Goal: Transaction & Acquisition: Obtain resource

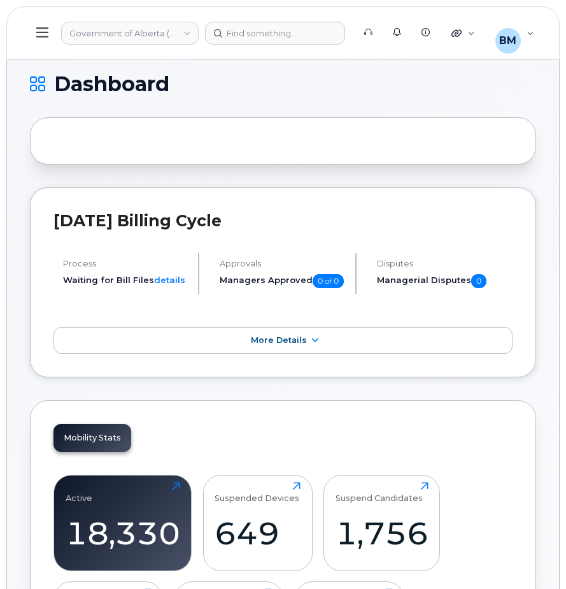
scroll to position [6, 0]
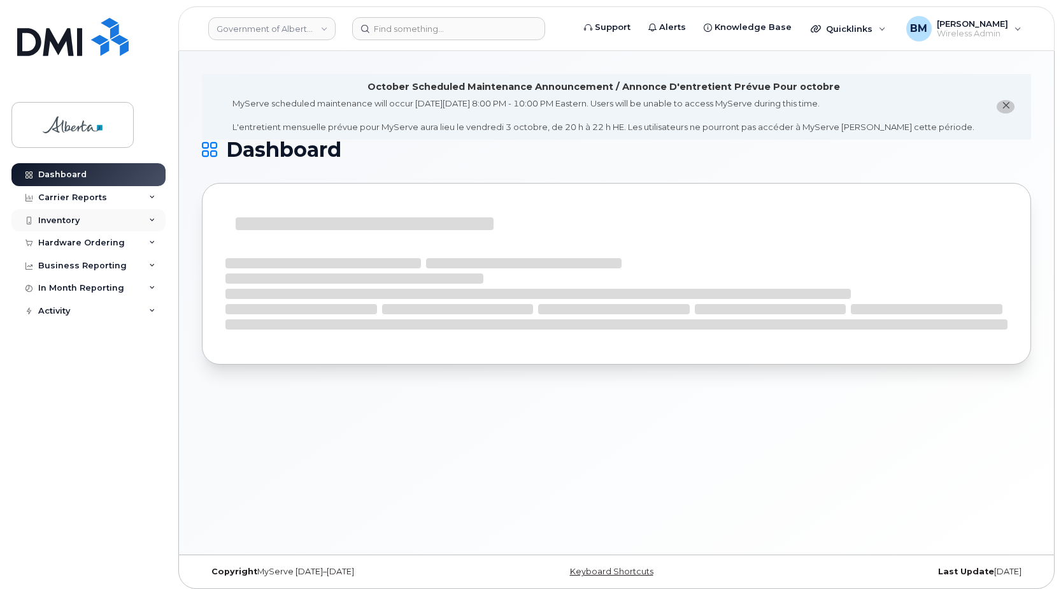
click at [50, 220] on div "Inventory" at bounding box center [58, 220] width 41 height 10
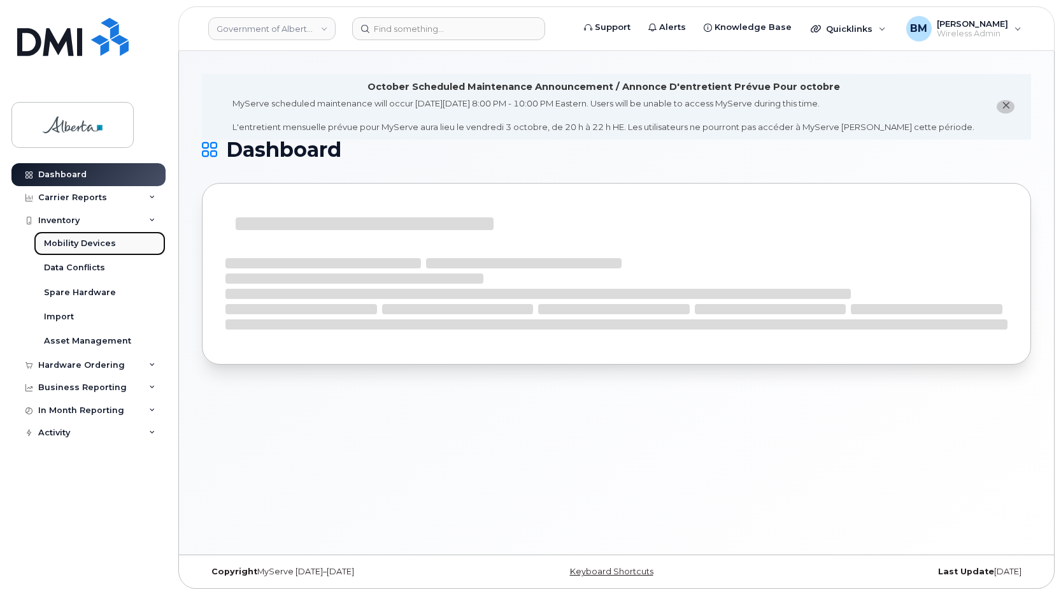
click at [64, 245] on div "Mobility Devices" at bounding box center [80, 243] width 72 height 11
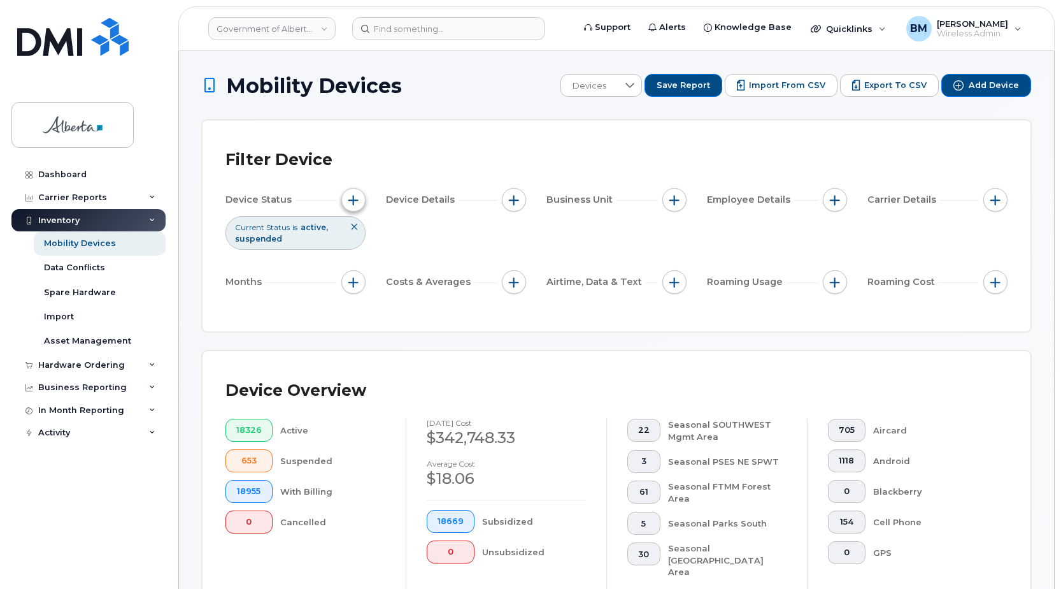
click at [354, 200] on span "button" at bounding box center [353, 200] width 10 height 10
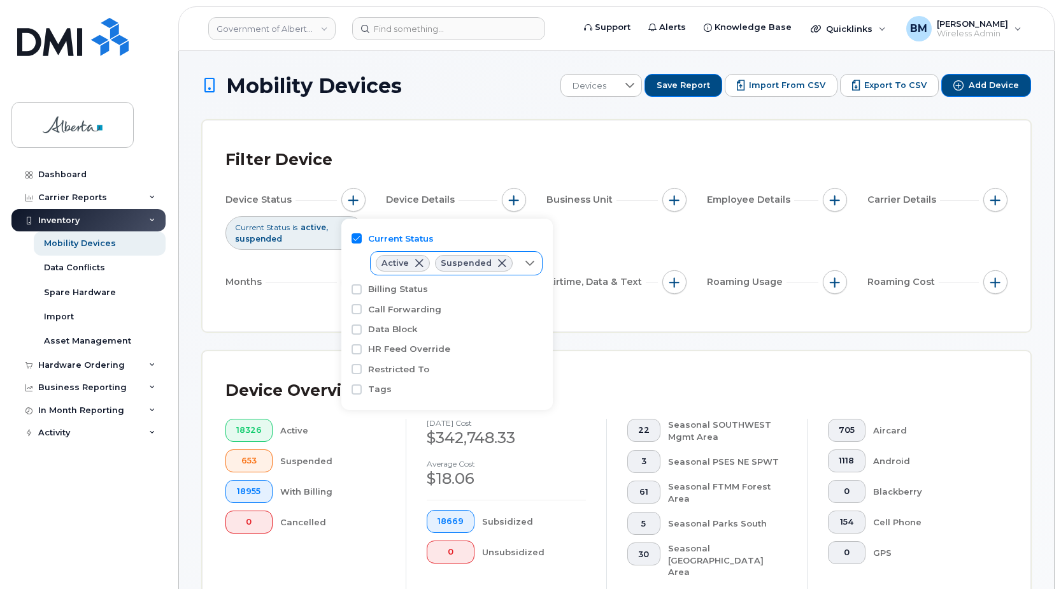
click at [420, 265] on span at bounding box center [419, 263] width 10 height 10
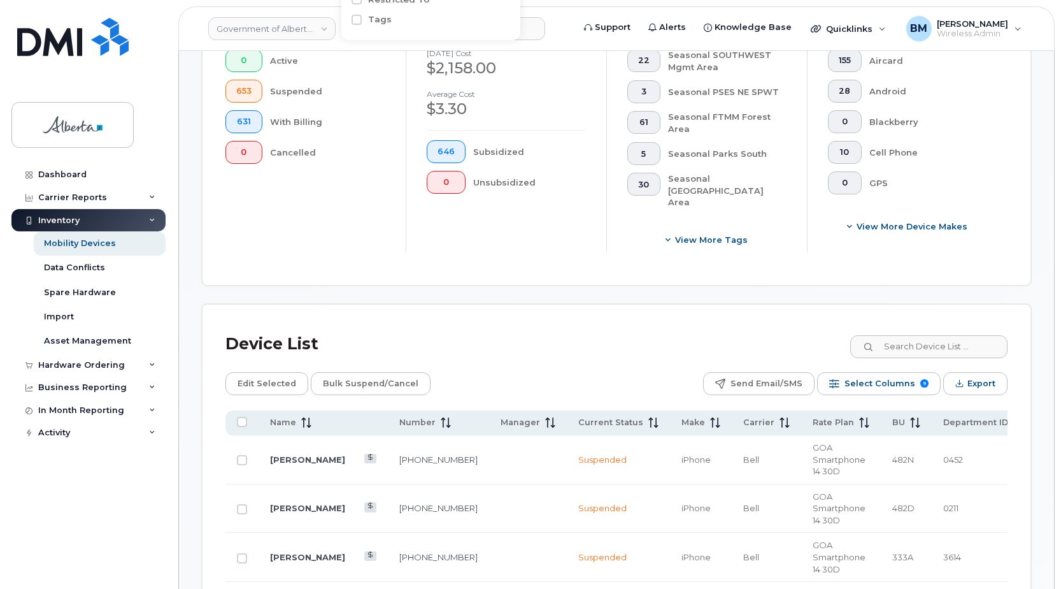
scroll to position [382, 0]
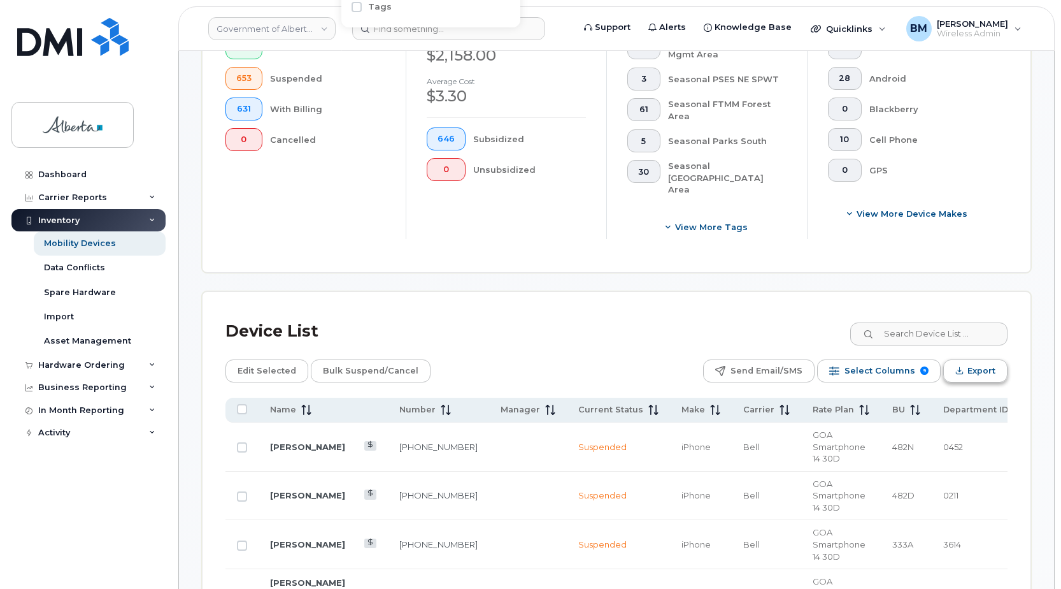
click at [566, 361] on span "Export" at bounding box center [982, 370] width 28 height 19
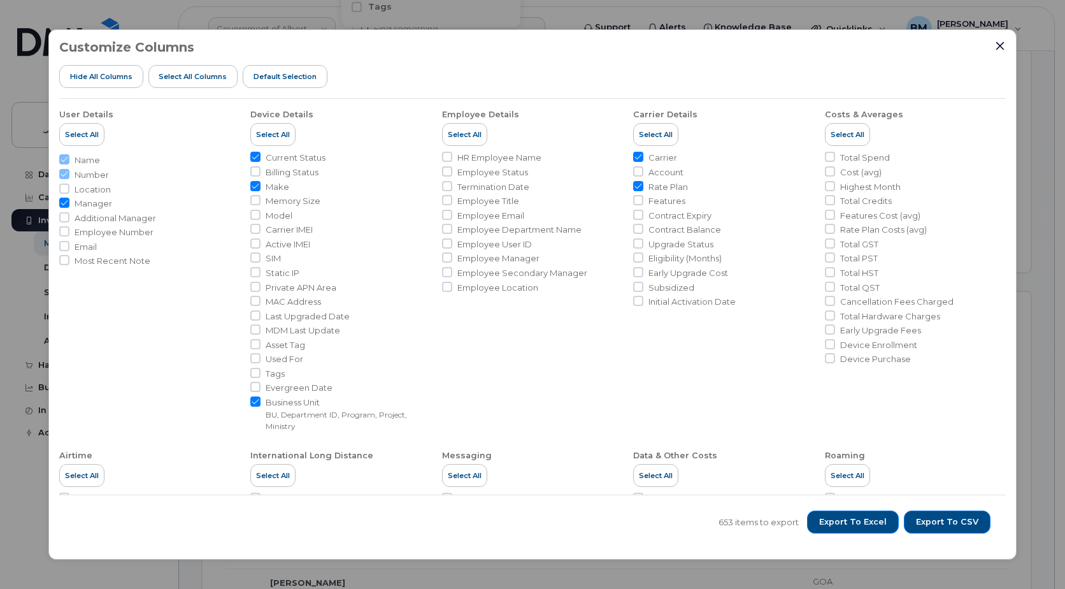
drag, startPoint x: 671, startPoint y: 173, endPoint x: 675, endPoint y: 193, distance: 20.6
click at [566, 172] on span "Account" at bounding box center [666, 172] width 35 height 12
click at [566, 172] on input "Account" at bounding box center [638, 171] width 10 height 10
checkbox input "true"
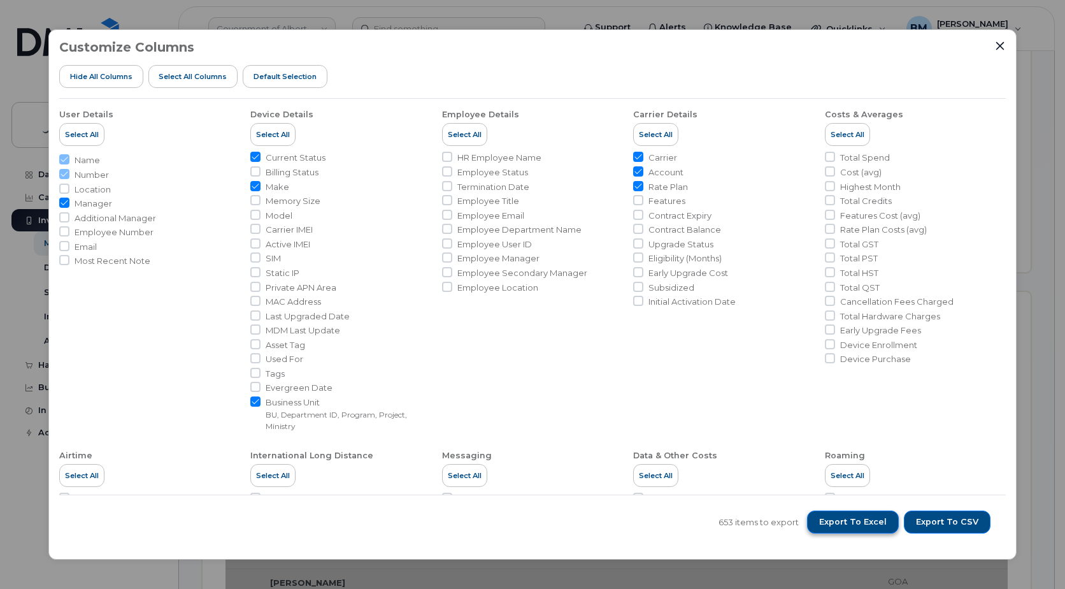
click at [566, 522] on span "Export to Excel" at bounding box center [853, 521] width 68 height 11
click at [566, 526] on span "Export to Excel" at bounding box center [853, 521] width 68 height 11
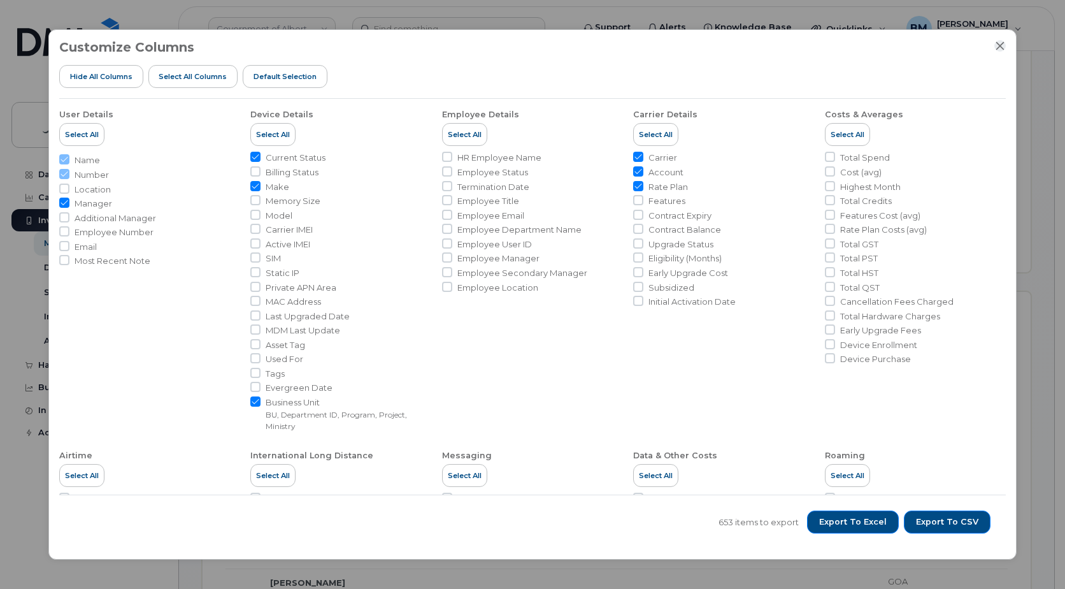
click at [566, 45] on icon "Close" at bounding box center [1000, 46] width 10 height 10
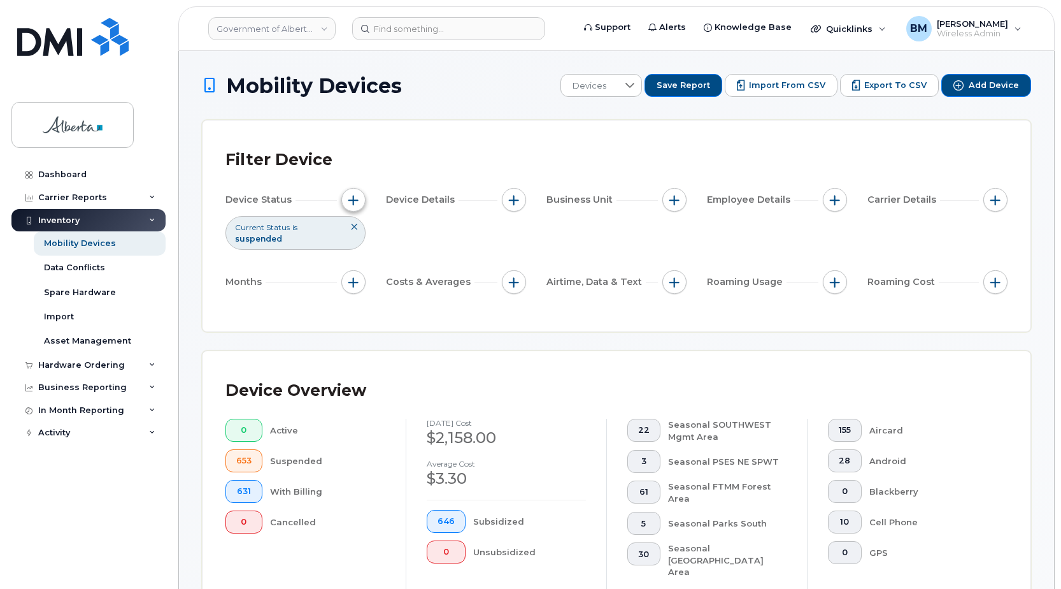
click at [350, 198] on span "button" at bounding box center [353, 200] width 10 height 10
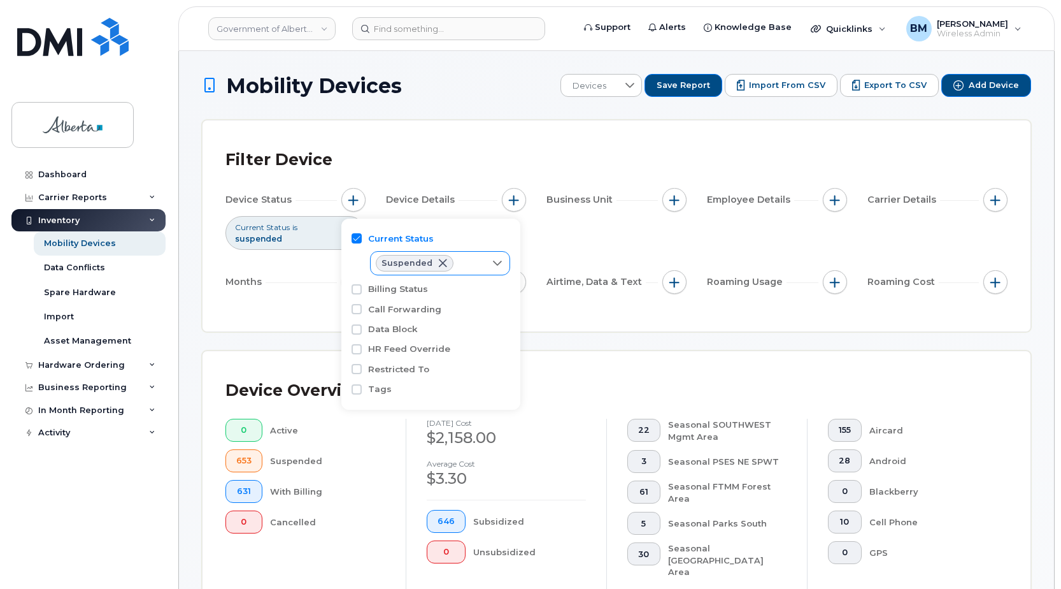
click at [492, 260] on div at bounding box center [498, 263] width 24 height 23
click at [397, 292] on span "Active" at bounding box center [409, 293] width 26 height 12
checkbox input "true"
click at [392, 335] on li "Cancelled" at bounding box center [440, 337] width 140 height 22
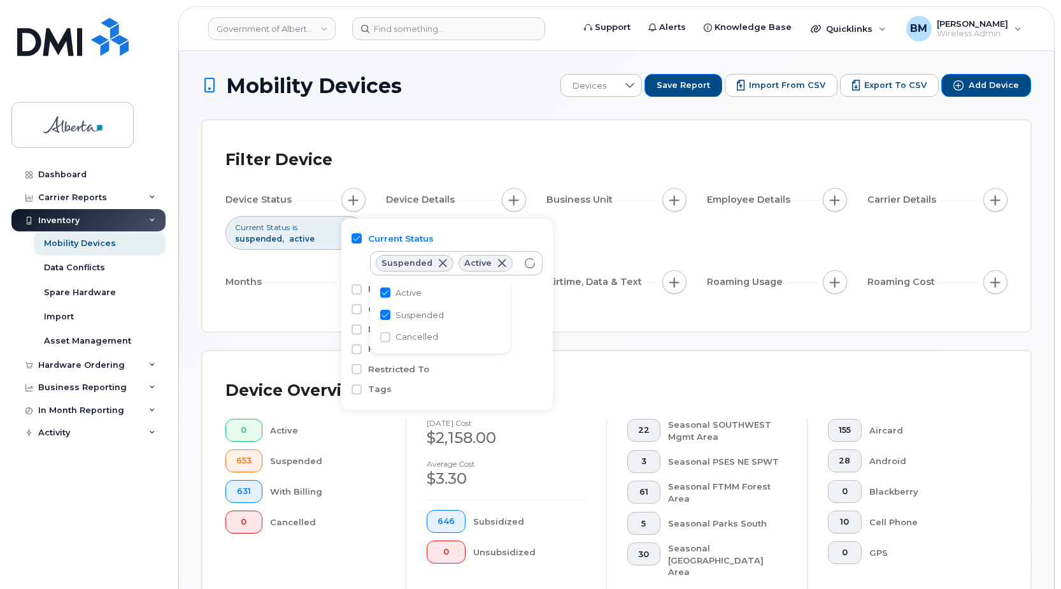
checkbox input "true"
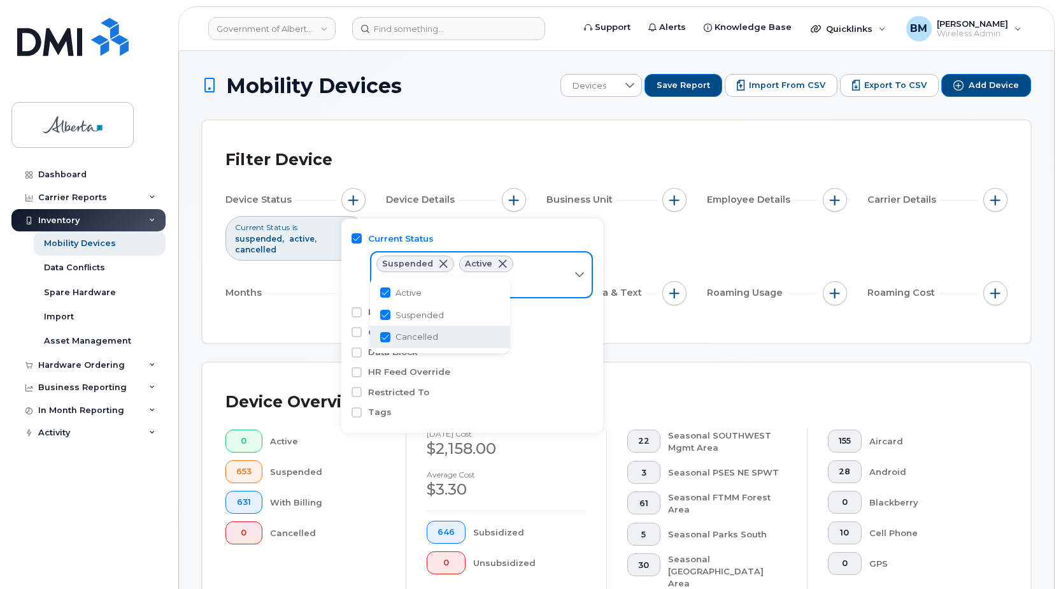
click at [295, 338] on div "Filter Device Device Status Current Status is suspended active cancelled Device…" at bounding box center [617, 231] width 828 height 222
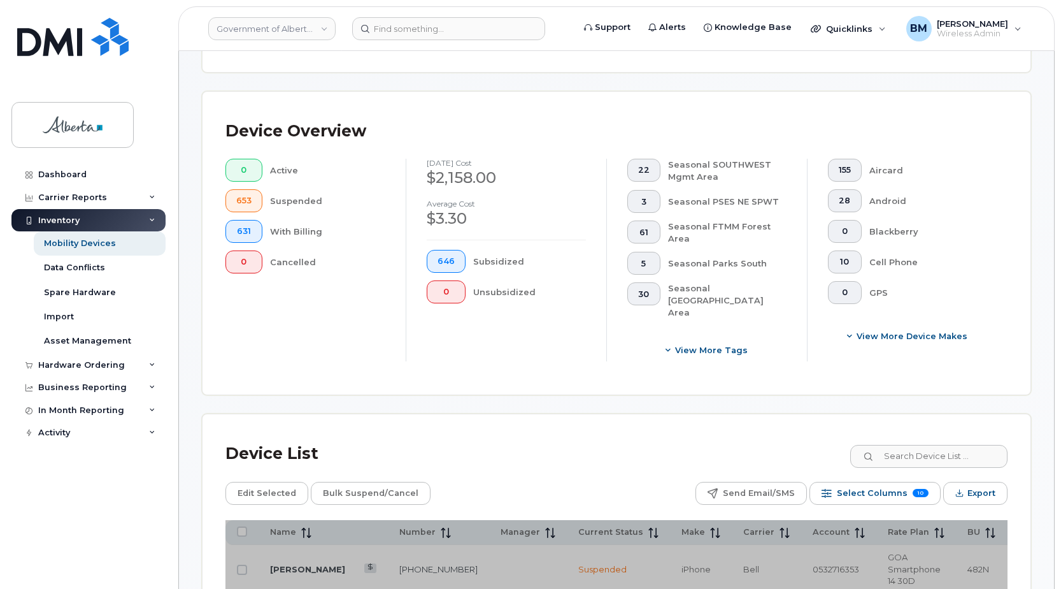
scroll to position [319, 0]
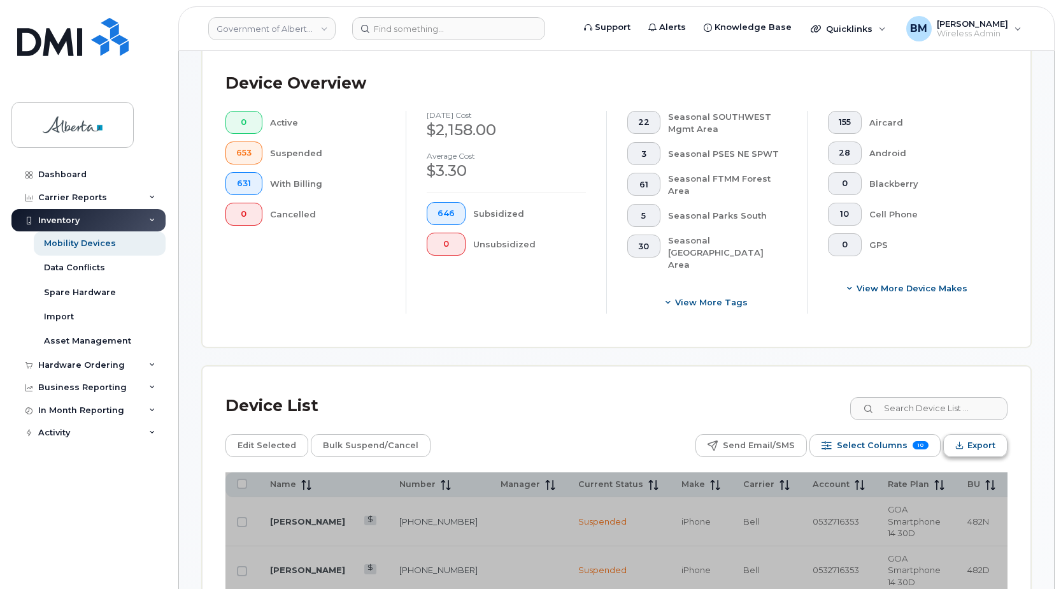
click at [566, 436] on span "Export" at bounding box center [982, 445] width 28 height 19
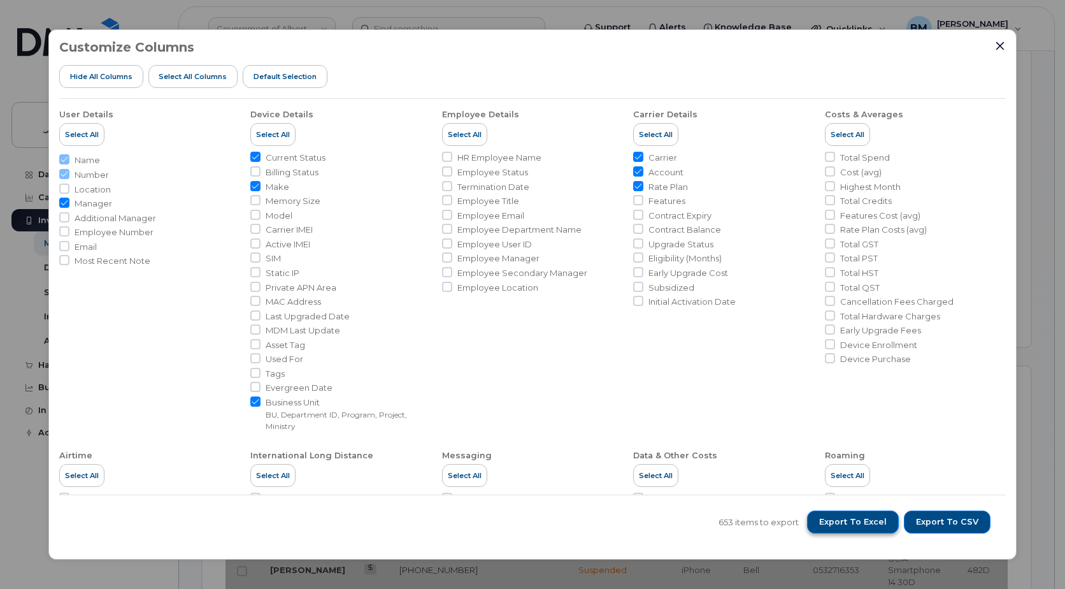
click at [566, 522] on span "Export to Excel" at bounding box center [853, 521] width 68 height 11
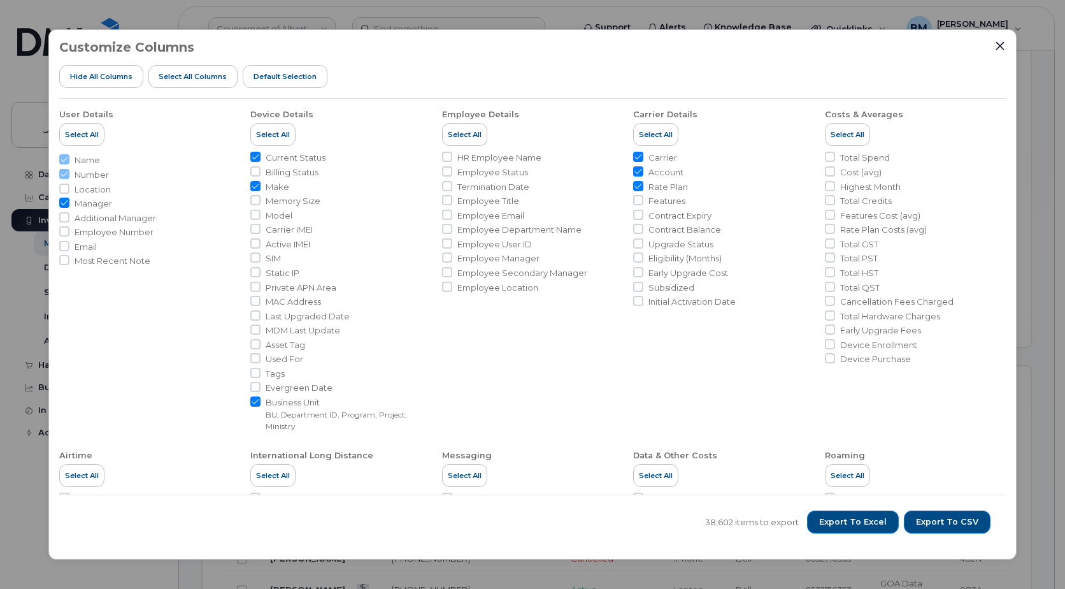
click at [566, 46] on icon "Close" at bounding box center [1000, 46] width 10 height 10
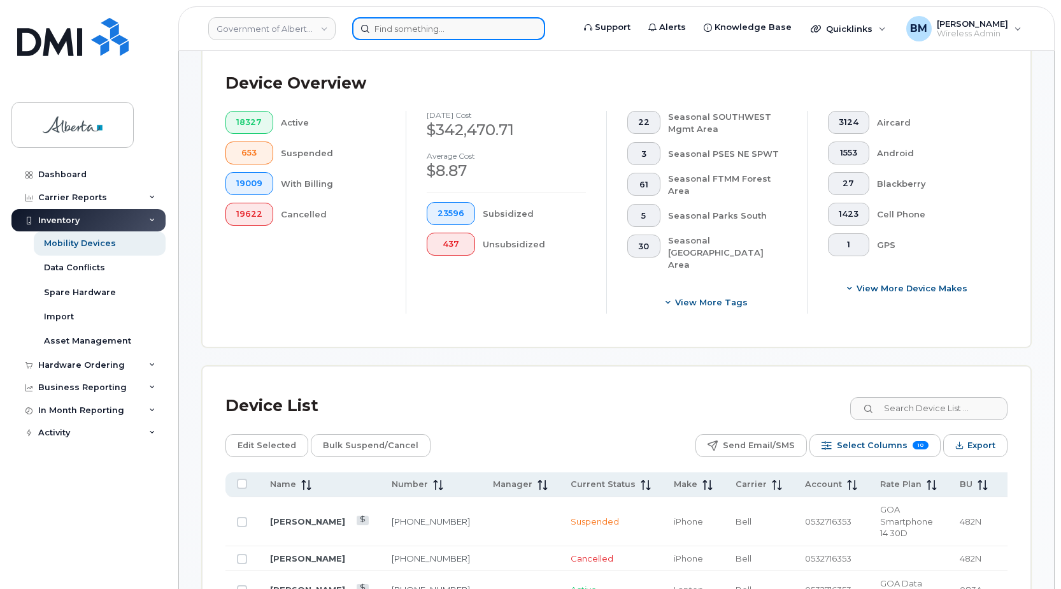
click at [392, 27] on input at bounding box center [448, 28] width 193 height 23
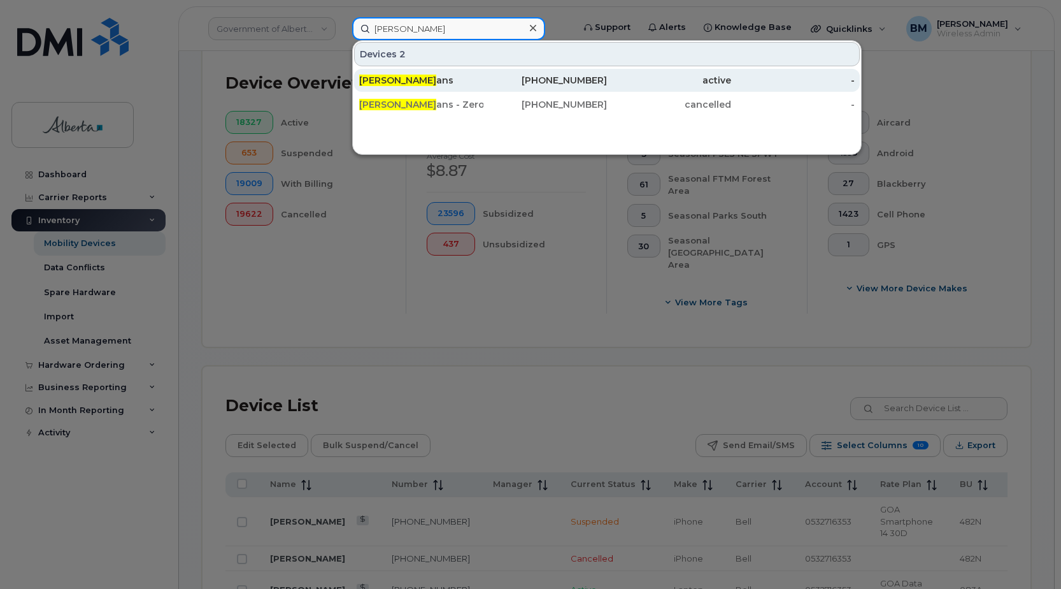
type input "[PERSON_NAME]"
click at [427, 75] on div "[PERSON_NAME] Ev ans" at bounding box center [421, 80] width 124 height 13
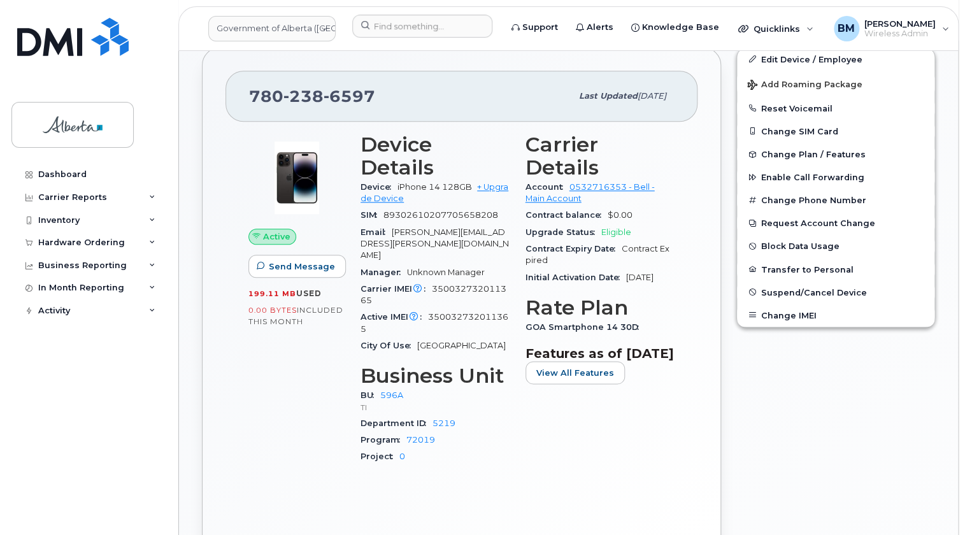
scroll to position [521, 0]
